Goal: Information Seeking & Learning: Learn about a topic

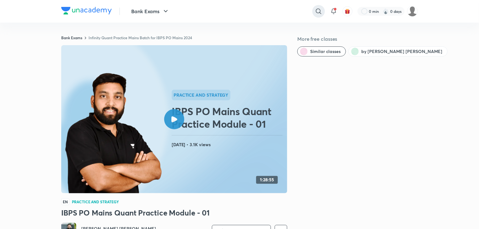
click at [315, 14] on icon at bounding box center [319, 12] width 8 height 8
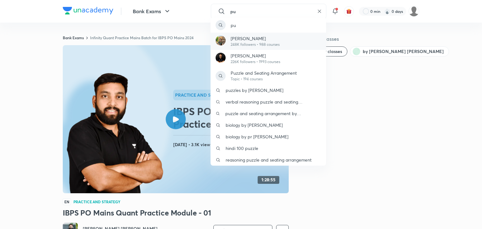
type input "pu"
click at [296, 38] on div "[PERSON_NAME] 248K followers • 988 courses" at bounding box center [269, 41] width 116 height 17
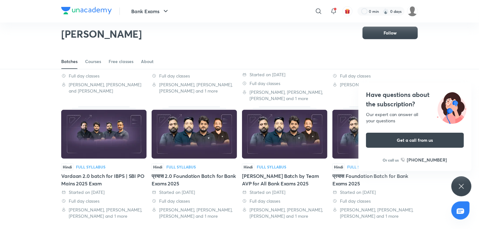
scroll to position [242, 0]
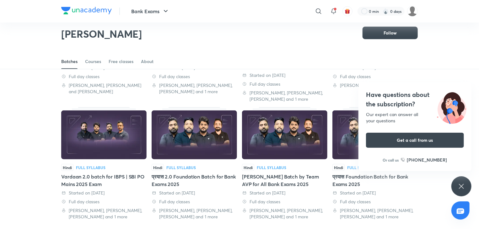
click at [271, 164] on div "Hindi Full Syllabus" at bounding box center [284, 167] width 85 height 7
click at [463, 183] on icon at bounding box center [462, 187] width 8 height 8
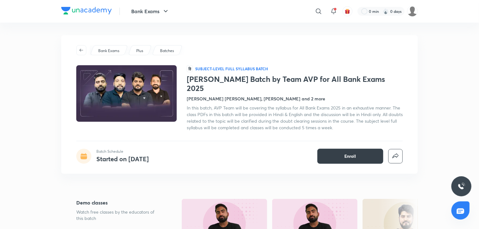
click at [325, 149] on button "Enroll" at bounding box center [350, 156] width 66 height 15
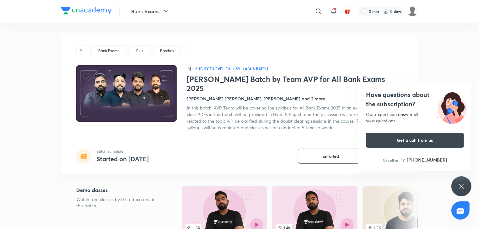
click at [83, 153] on icon at bounding box center [83, 156] width 7 height 7
click at [125, 155] on h4 "Started on [DATE]" at bounding box center [122, 159] width 52 height 8
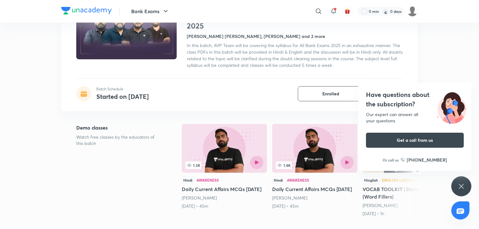
scroll to position [62, 0]
click at [464, 189] on icon at bounding box center [462, 187] width 8 height 8
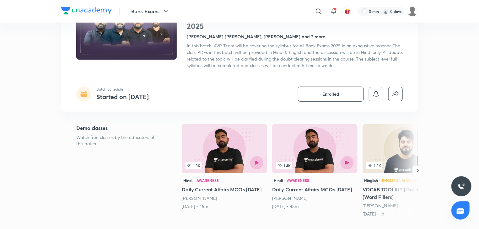
scroll to position [0, 0]
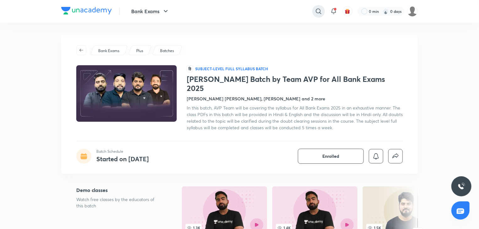
click at [319, 14] on icon at bounding box center [319, 12] width 8 height 8
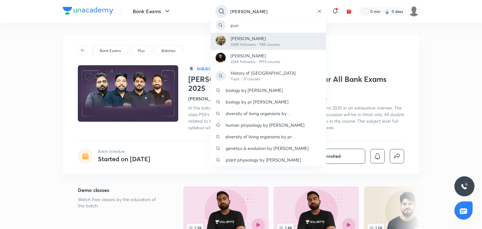
type input "[PERSON_NAME]"
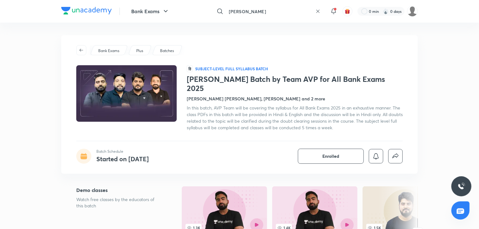
click at [295, 15] on input "[PERSON_NAME]" at bounding box center [269, 11] width 87 height 17
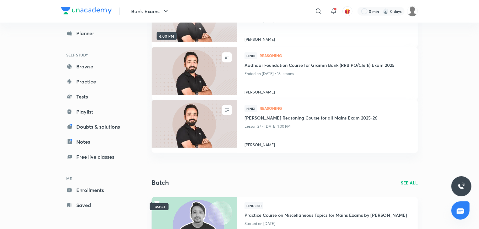
scroll to position [190, 0]
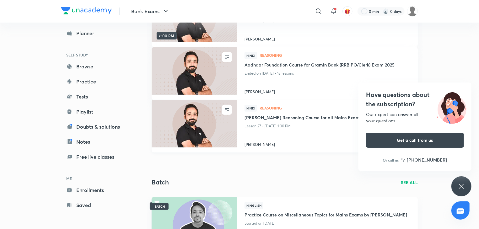
click at [301, 109] on span "Reasoning" at bounding box center [335, 108] width 151 height 4
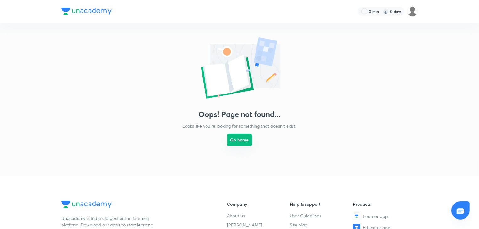
click at [237, 145] on button "Go home" at bounding box center [239, 140] width 25 height 13
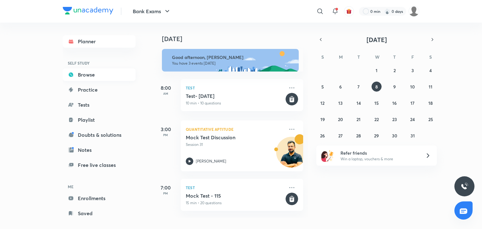
click at [87, 74] on link "Browse" at bounding box center [99, 74] width 73 height 13
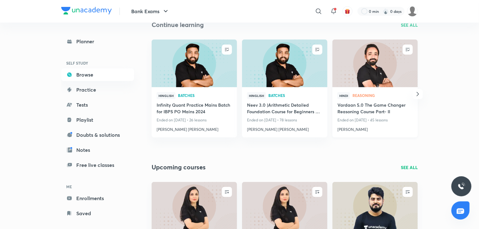
scroll to position [74, 0]
click at [419, 94] on icon "button" at bounding box center [418, 94] width 2 height 4
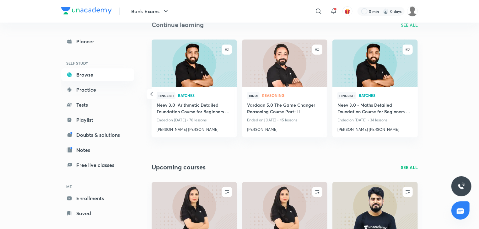
click at [419, 94] on div "UNENROLL Hinglish Batches Infinity Quant Practice Mains Batch for IBPS PO Mains…" at bounding box center [285, 94] width 276 height 109
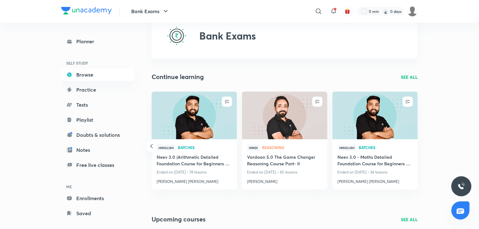
scroll to position [15, 0]
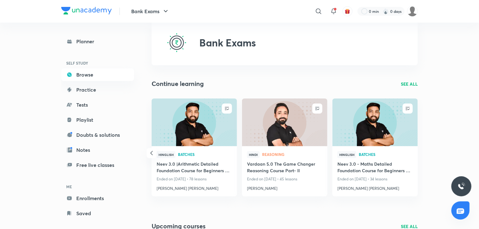
click at [412, 84] on p "SEE ALL" at bounding box center [409, 84] width 17 height 7
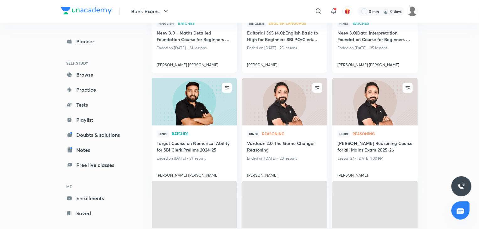
scroll to position [237, 0]
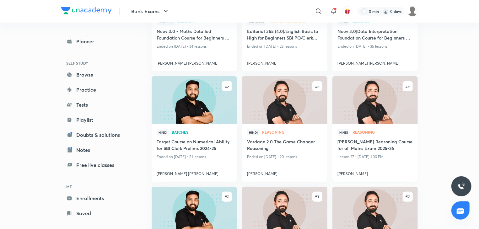
click at [352, 97] on img at bounding box center [375, 100] width 87 height 49
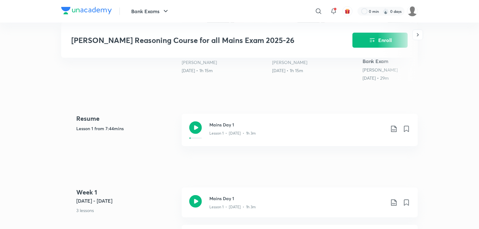
scroll to position [226, 0]
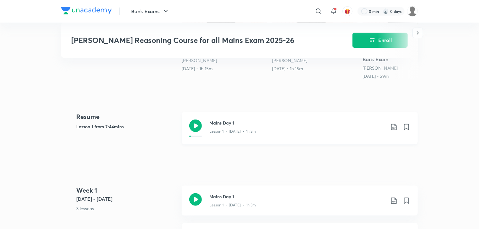
click at [192, 132] on icon at bounding box center [195, 126] width 13 height 13
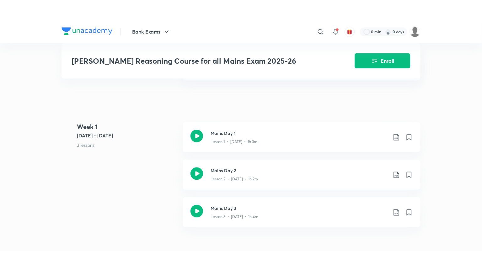
scroll to position [310, 0]
